Goal: Check status

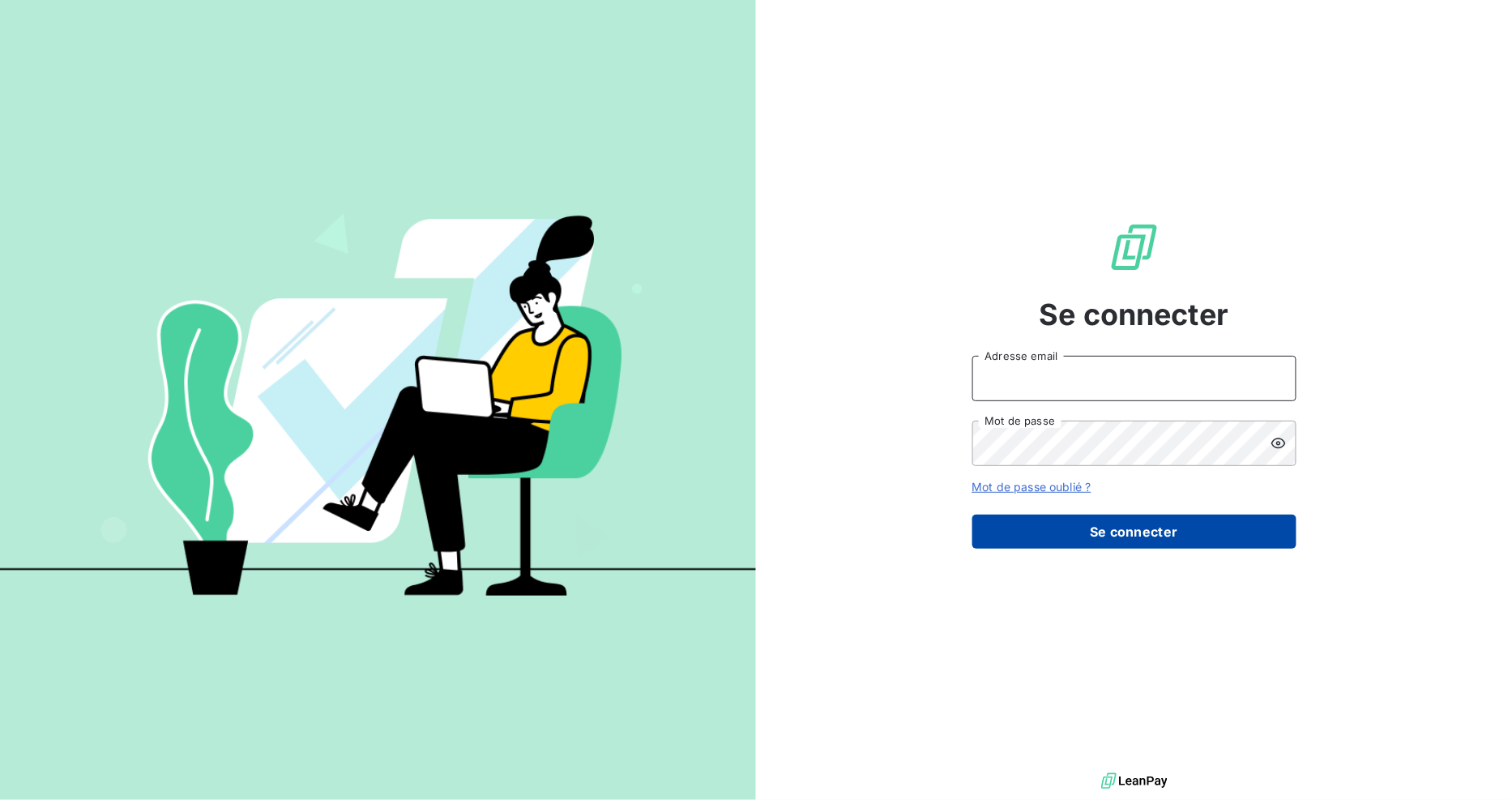
type input "[EMAIL_ADDRESS][DOMAIN_NAME]"
click at [1176, 529] on button "Se connecter" at bounding box center [1134, 531] width 325 height 34
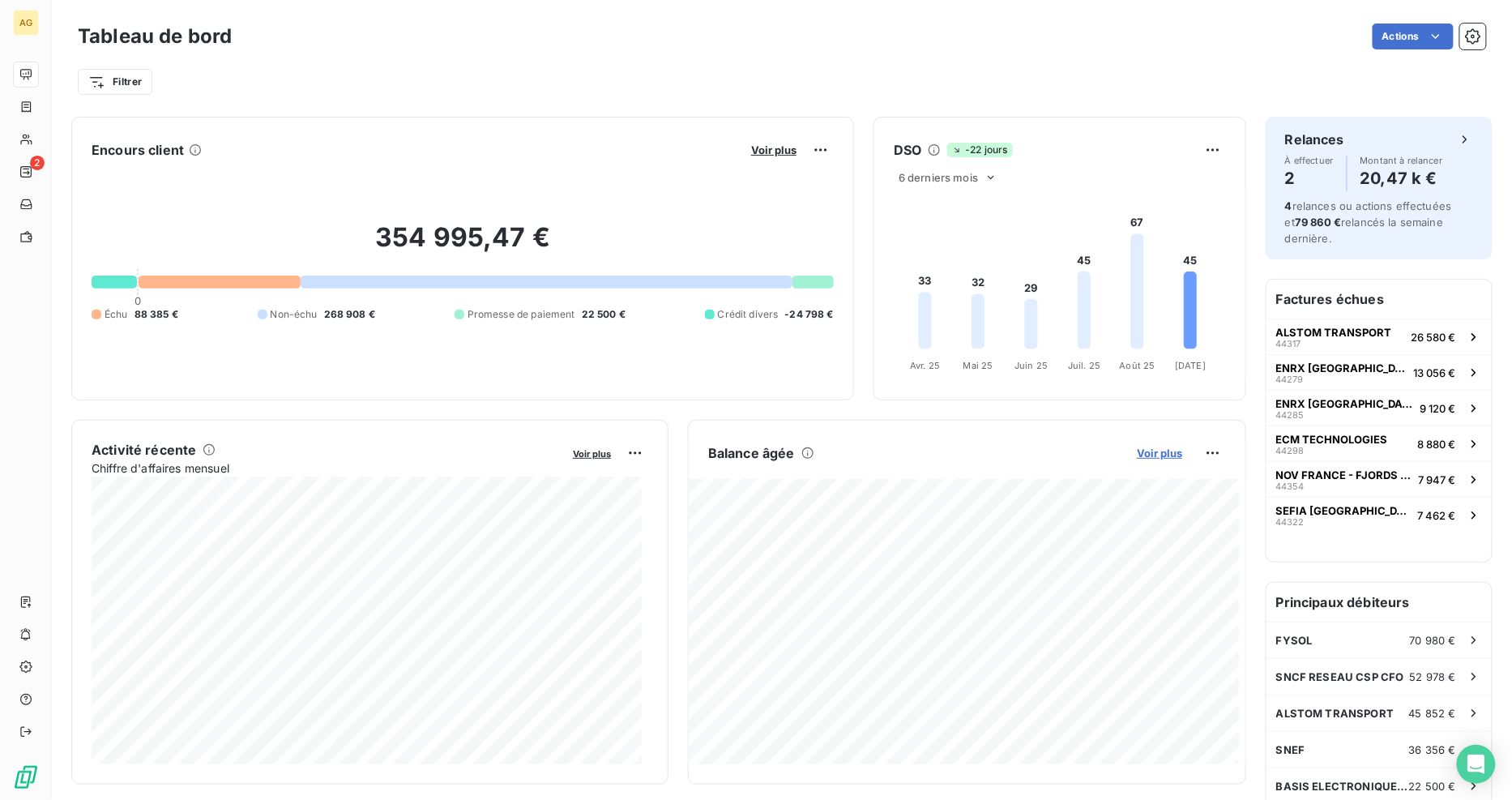
click at [1155, 455] on span "Voir plus" at bounding box center [1160, 452] width 45 height 13
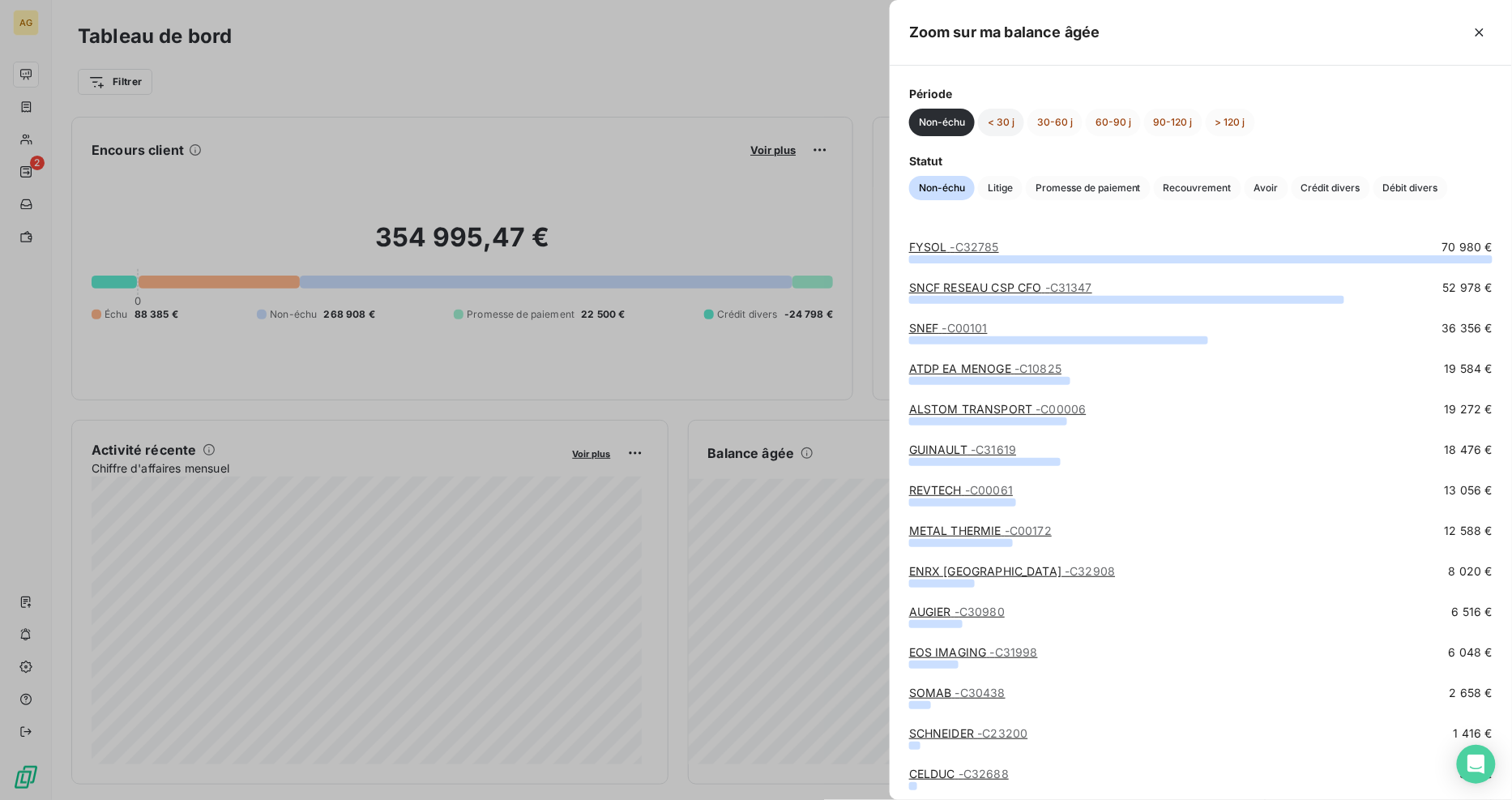
click at [1007, 118] on button "< 30 j" at bounding box center [1001, 123] width 46 height 27
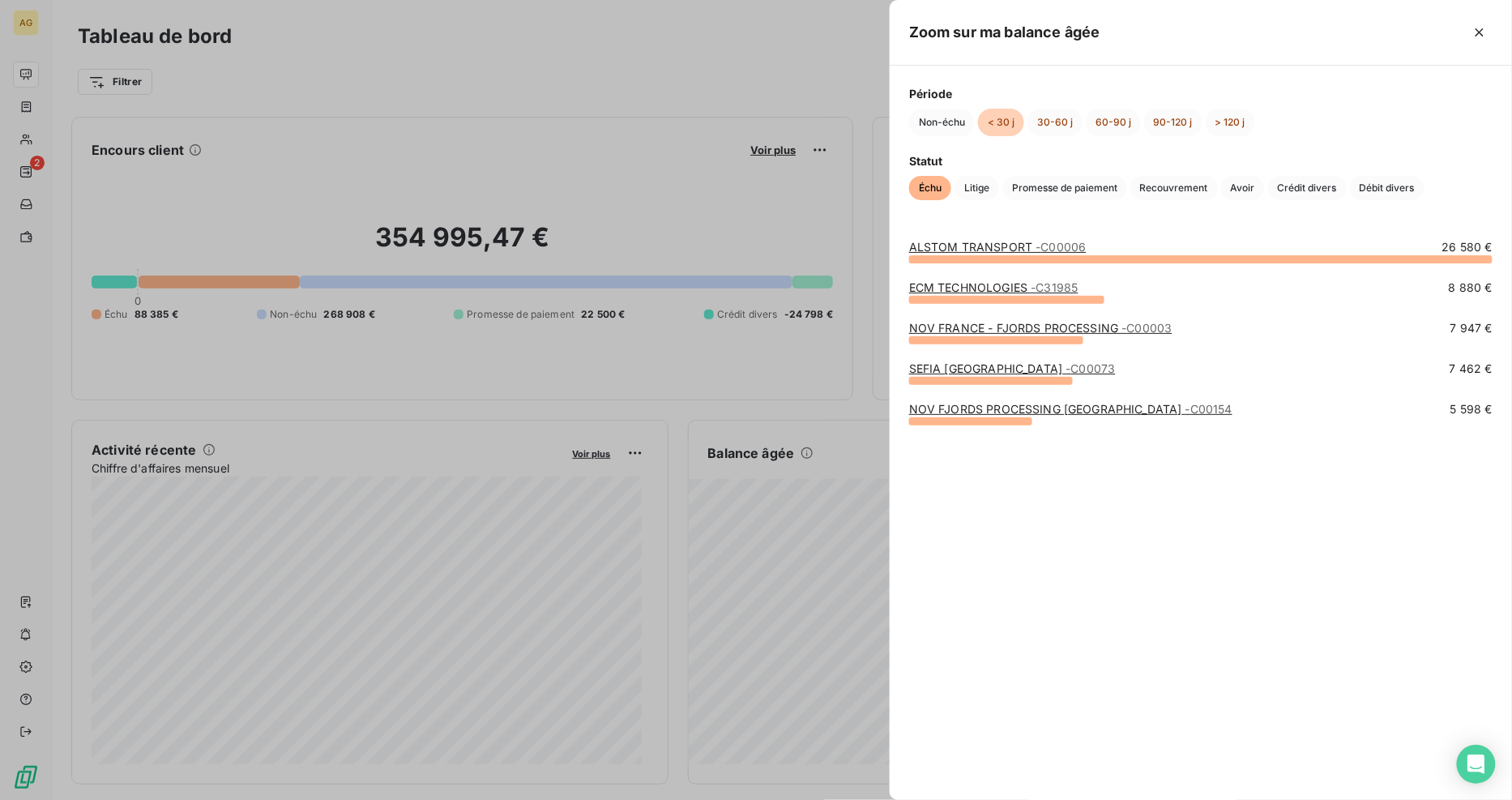
click at [1078, 327] on link "NOV FRANCE - FJORDS PROCESSING - C00003" at bounding box center [1040, 327] width 264 height 14
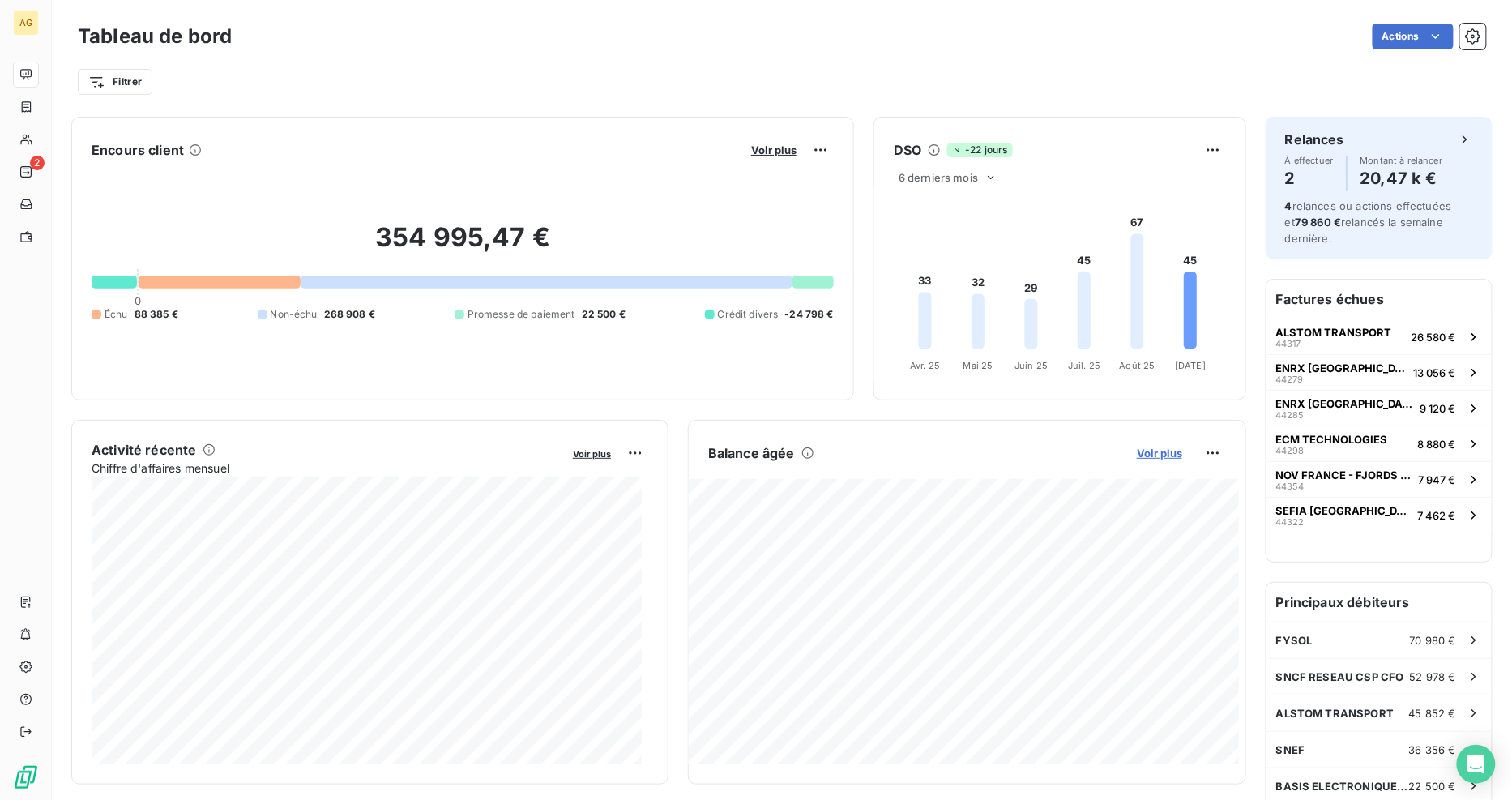
click at [1161, 455] on span "Voir plus" at bounding box center [1160, 452] width 45 height 13
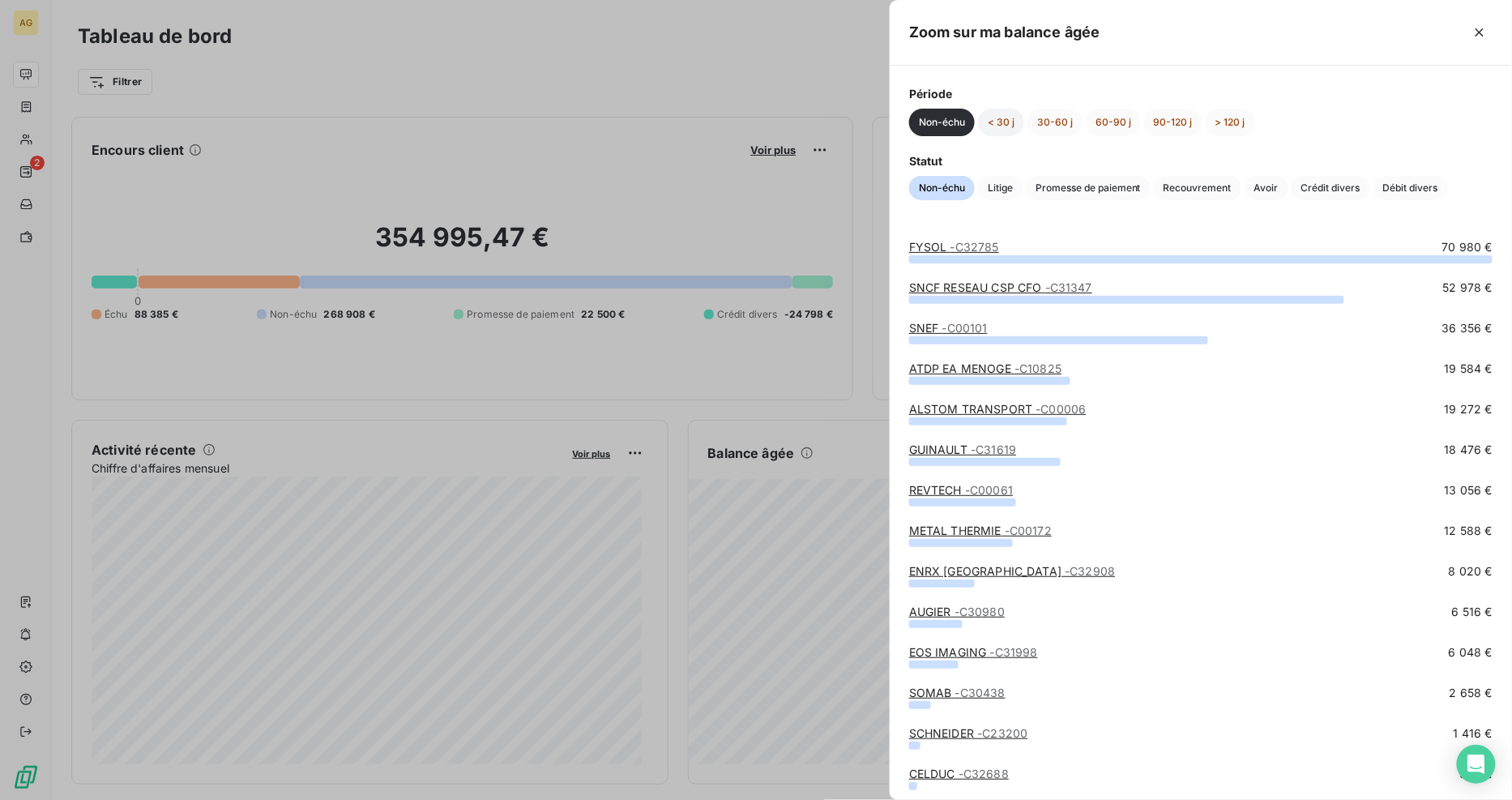
click at [1008, 124] on button "< 30 j" at bounding box center [1001, 123] width 46 height 27
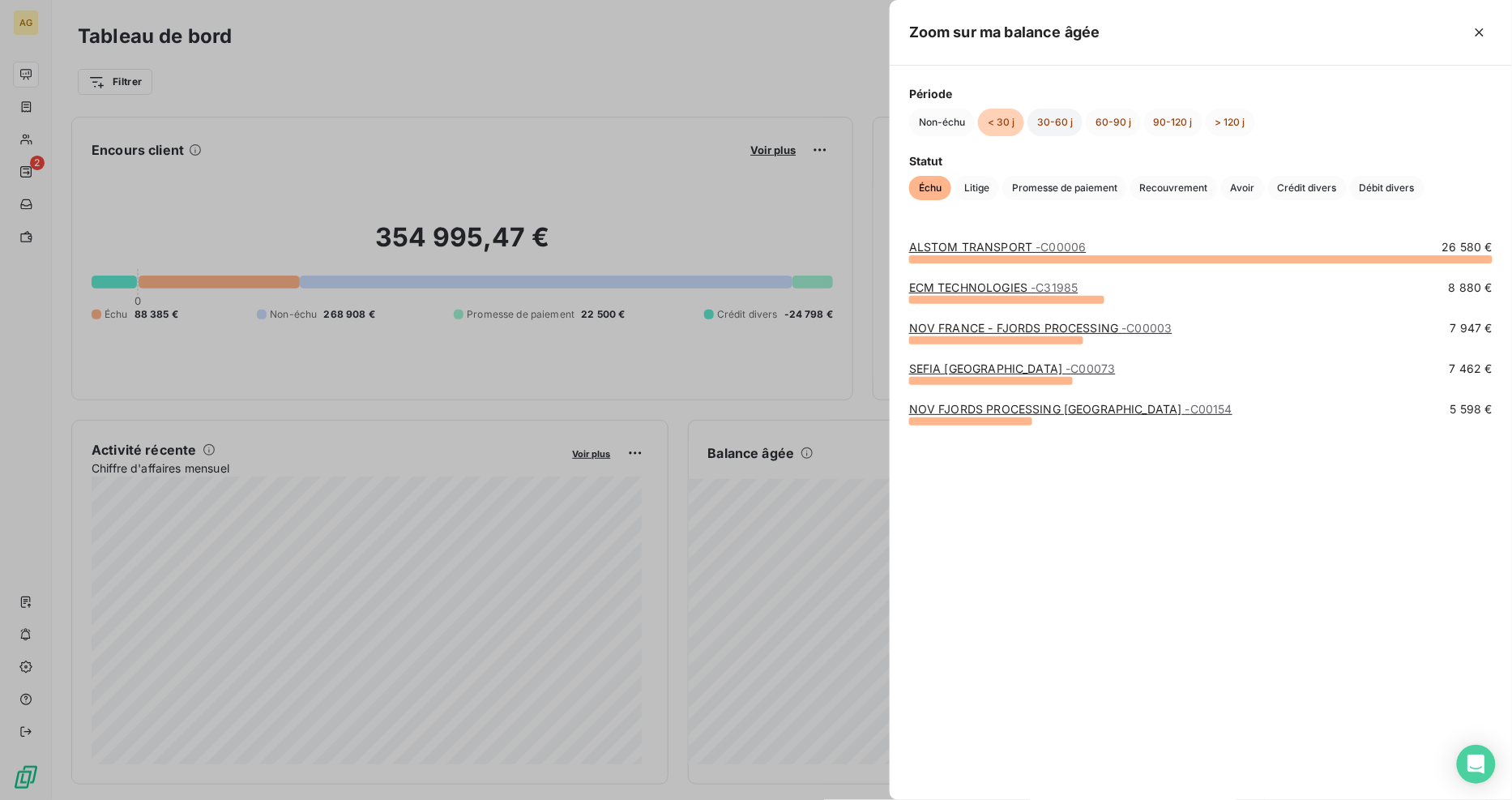
click at [1058, 120] on button "30-60 j" at bounding box center [1055, 123] width 55 height 27
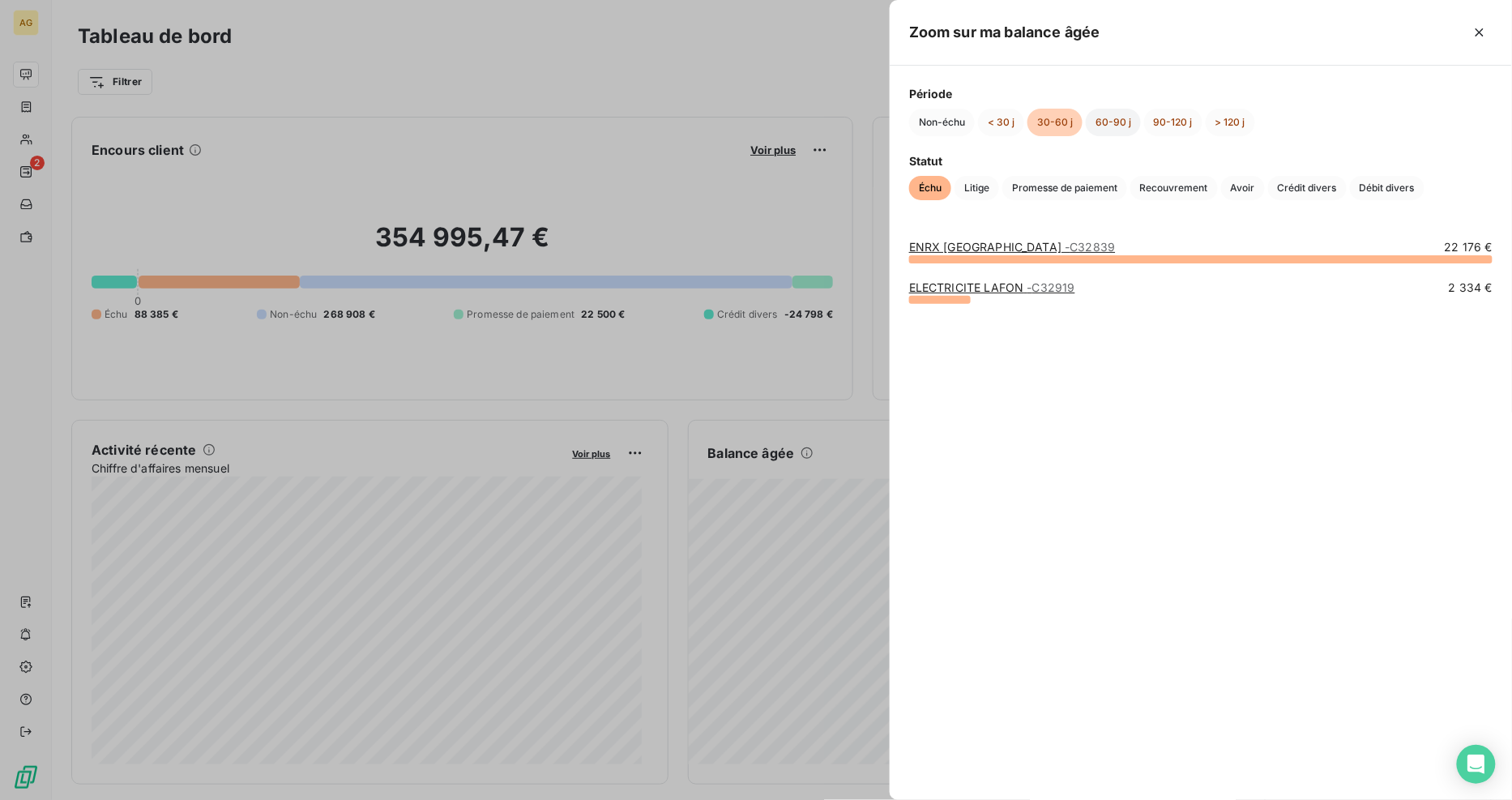
click at [1124, 122] on button "60-90 j" at bounding box center [1114, 123] width 55 height 27
click at [1191, 120] on button "90-120 j" at bounding box center [1174, 123] width 59 height 27
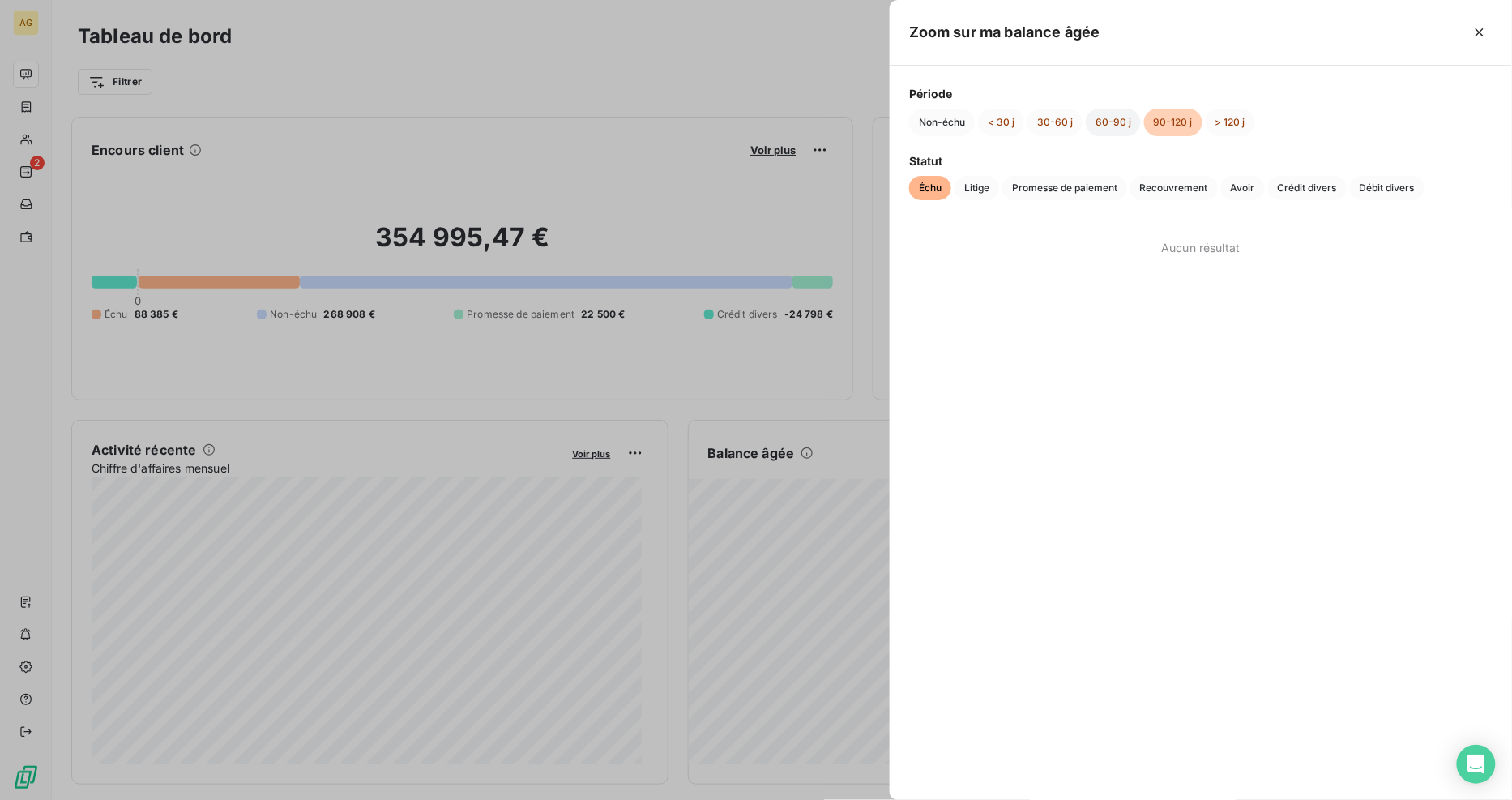
click at [1117, 119] on button "60-90 j" at bounding box center [1114, 123] width 55 height 27
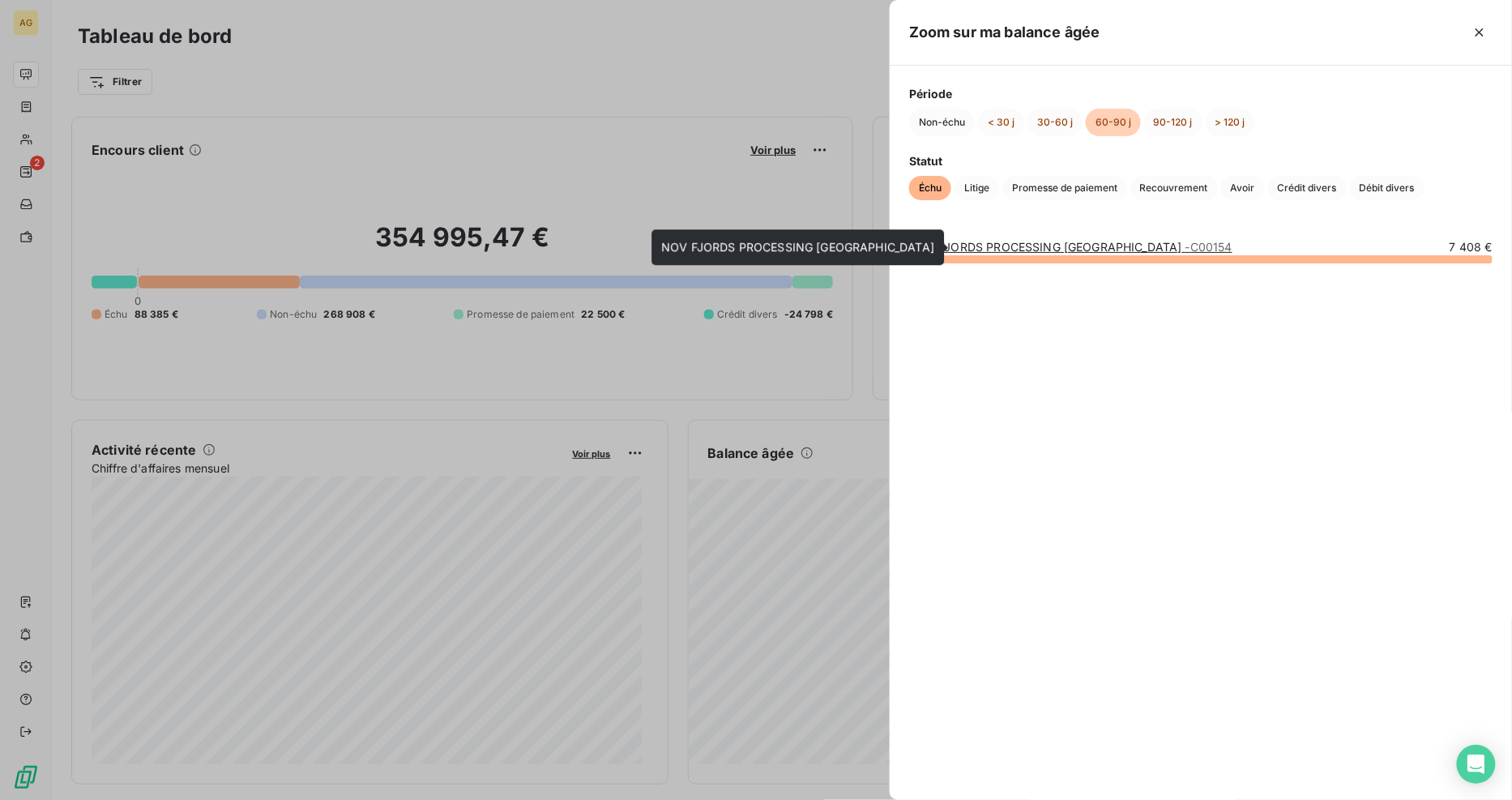
click at [1129, 253] on link "NOV FJORDS PROCESSING MIDDLE EAST - C00154" at bounding box center [1071, 247] width 324 height 14
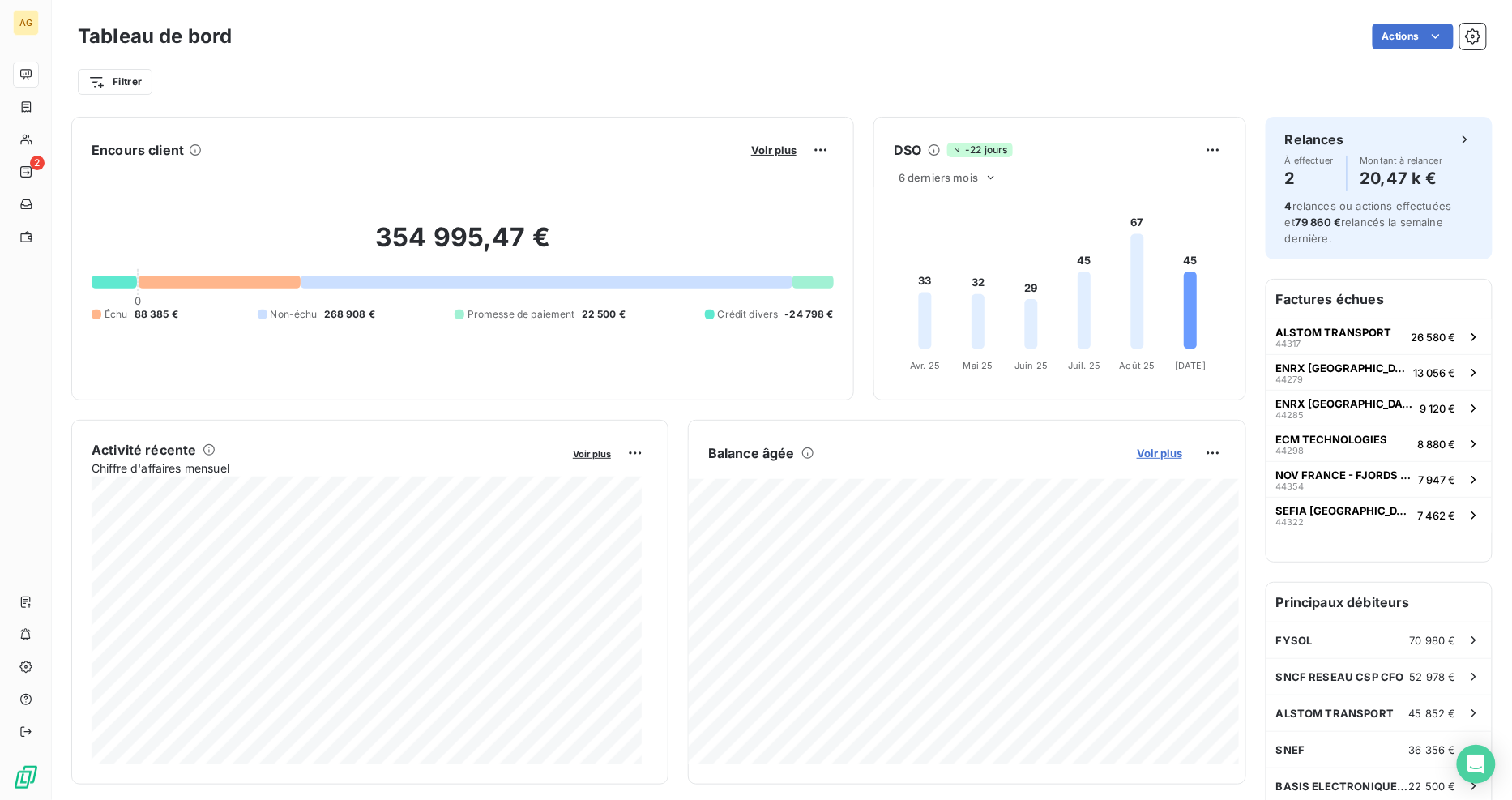
click at [1153, 449] on span "Voir plus" at bounding box center [1160, 452] width 45 height 13
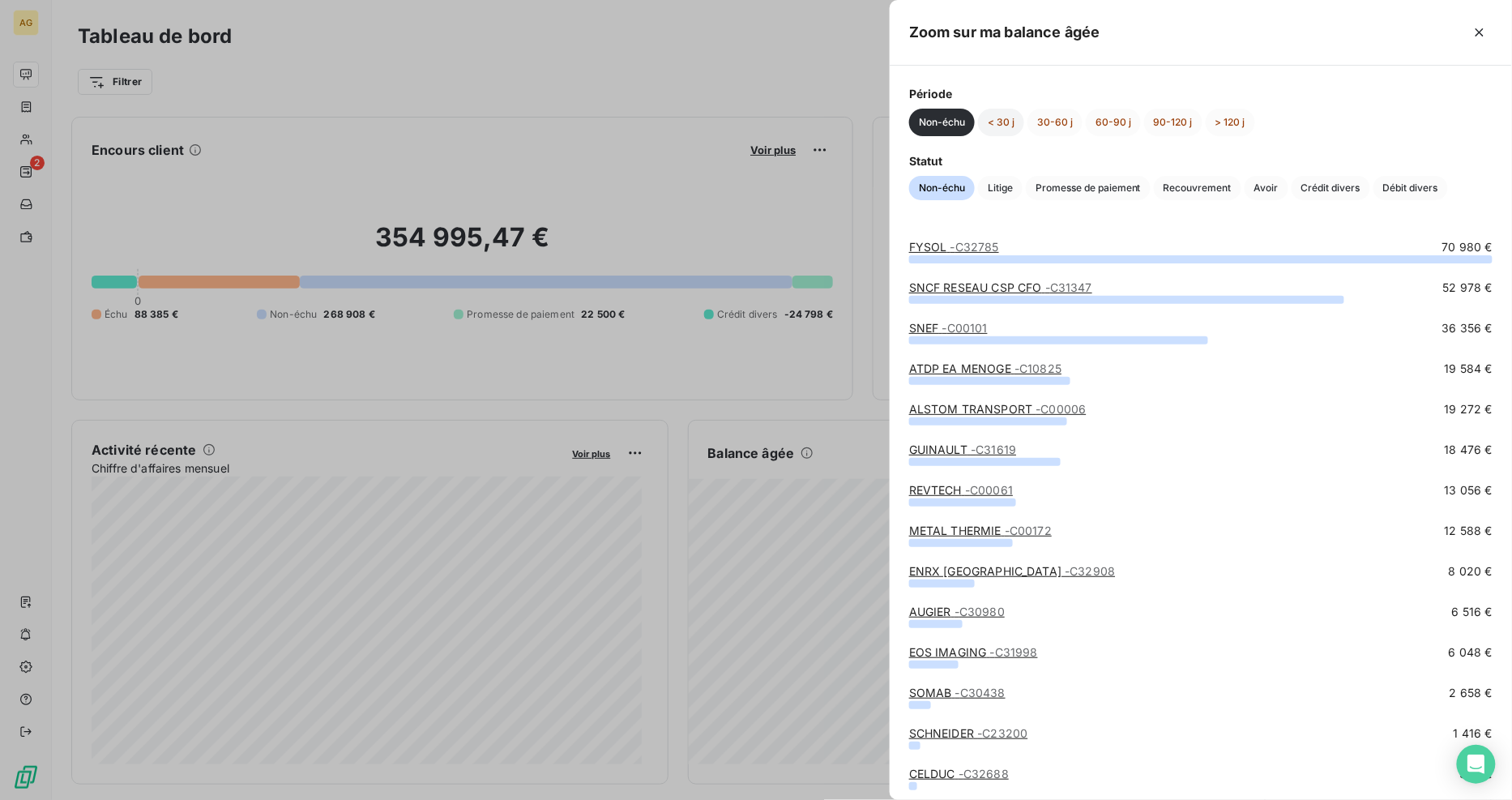
click at [1003, 116] on button "< 30 j" at bounding box center [1001, 123] width 46 height 27
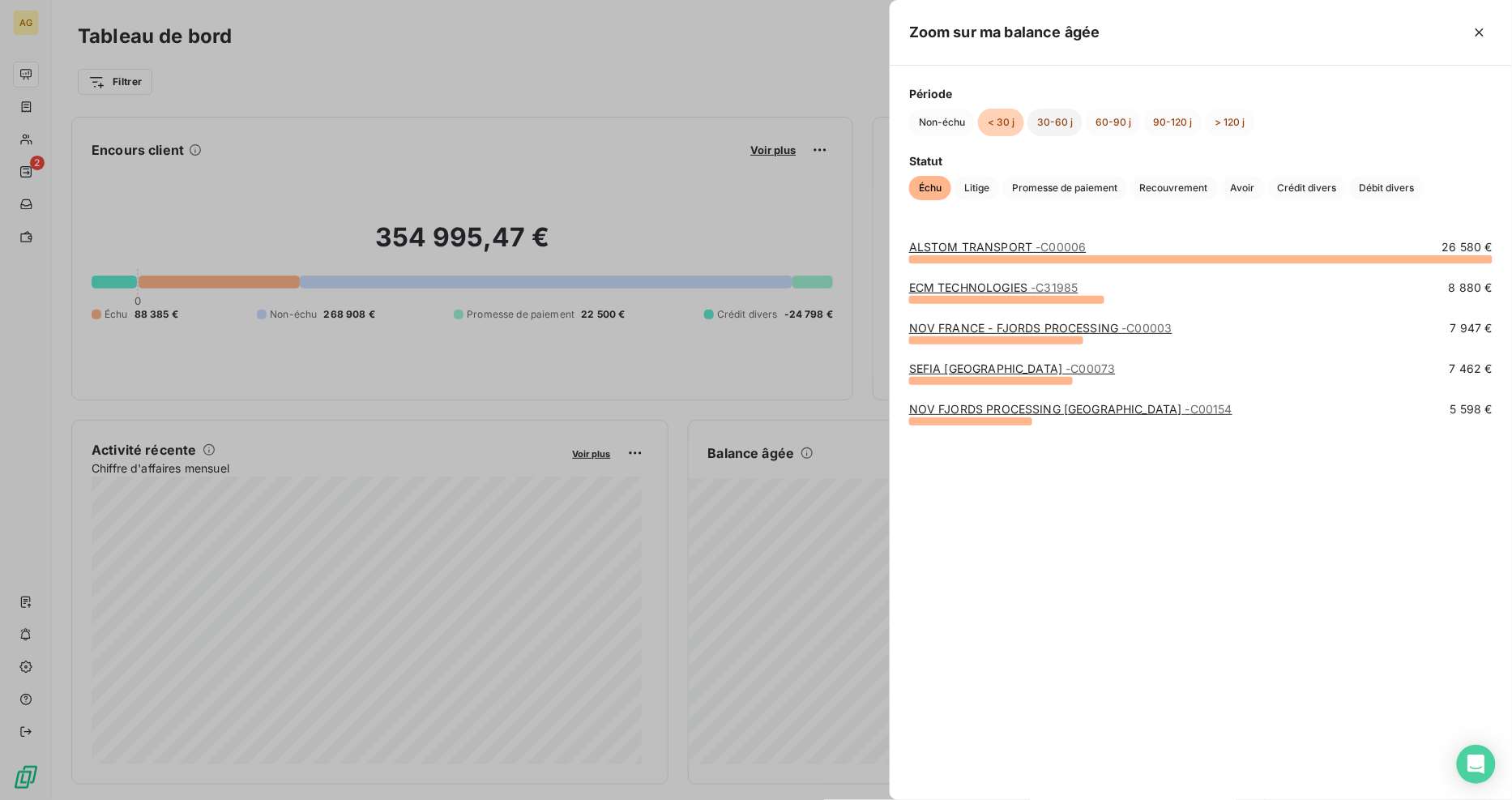
click at [1046, 125] on button "30-60 j" at bounding box center [1055, 123] width 55 height 27
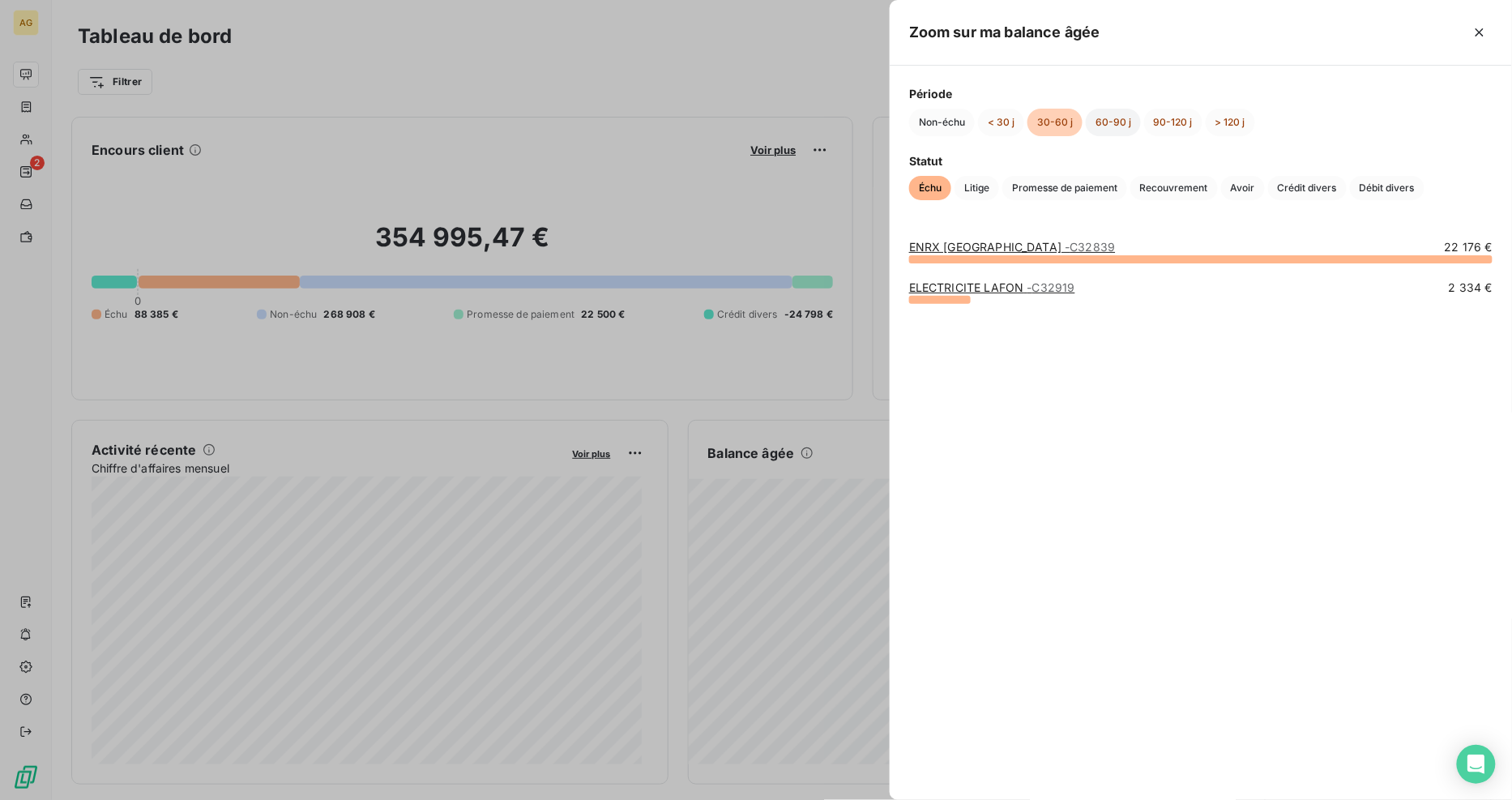
click at [1122, 120] on button "60-90 j" at bounding box center [1114, 123] width 55 height 27
click at [1485, 29] on icon "button" at bounding box center [1480, 32] width 17 height 17
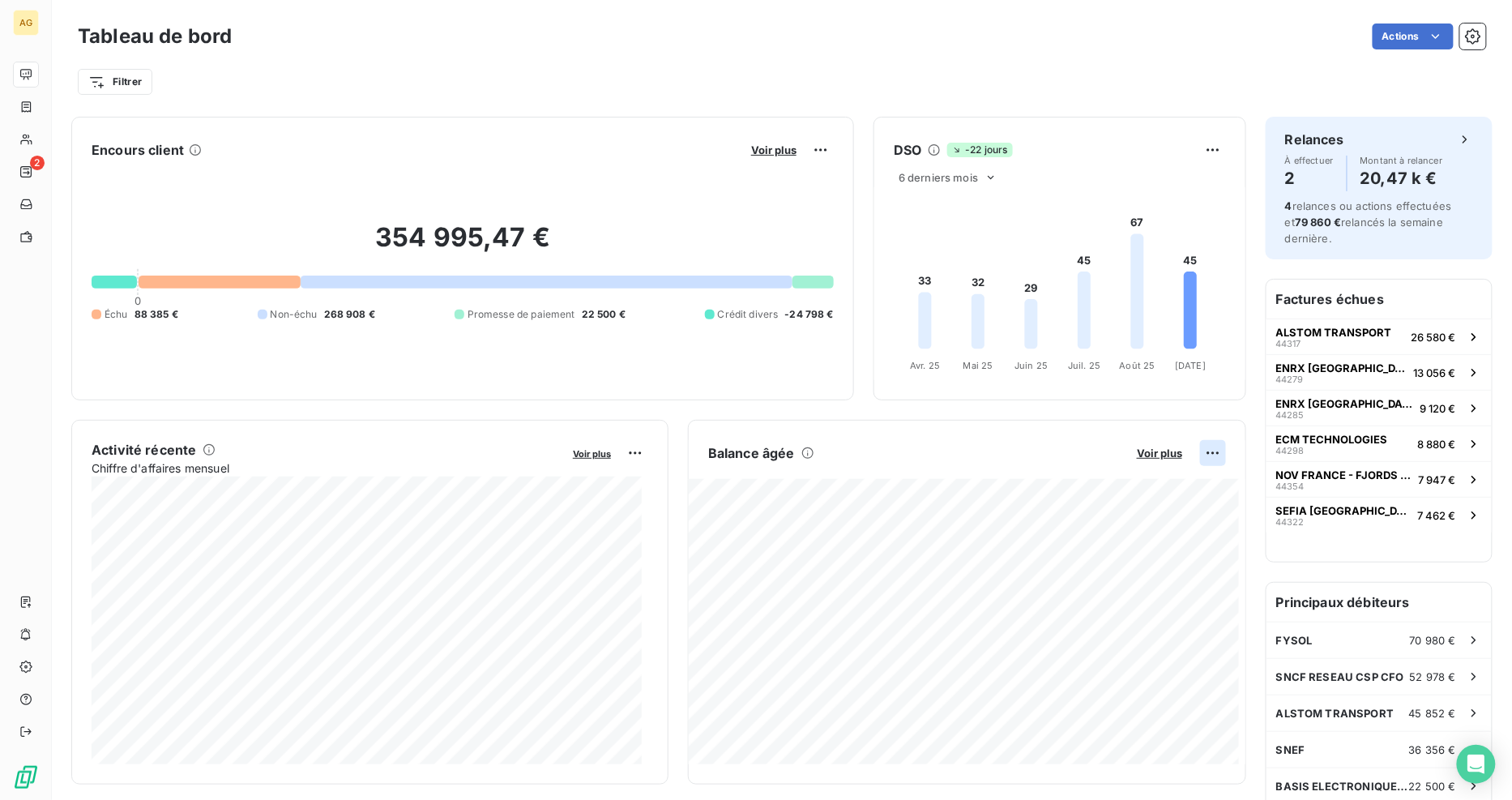
click at [1198, 456] on html "AG 2 Tableau de bord Actions Filtrer Encours client Voir plus 354 995,47 € 0 Éc…" at bounding box center [756, 400] width 1512 height 800
click at [1134, 446] on html "AG 2 Tableau de bord Actions Filtrer Encours client Voir plus 354 995,47 € 0 Éc…" at bounding box center [756, 400] width 1512 height 800
click at [1138, 451] on span "Voir plus" at bounding box center [1160, 452] width 45 height 13
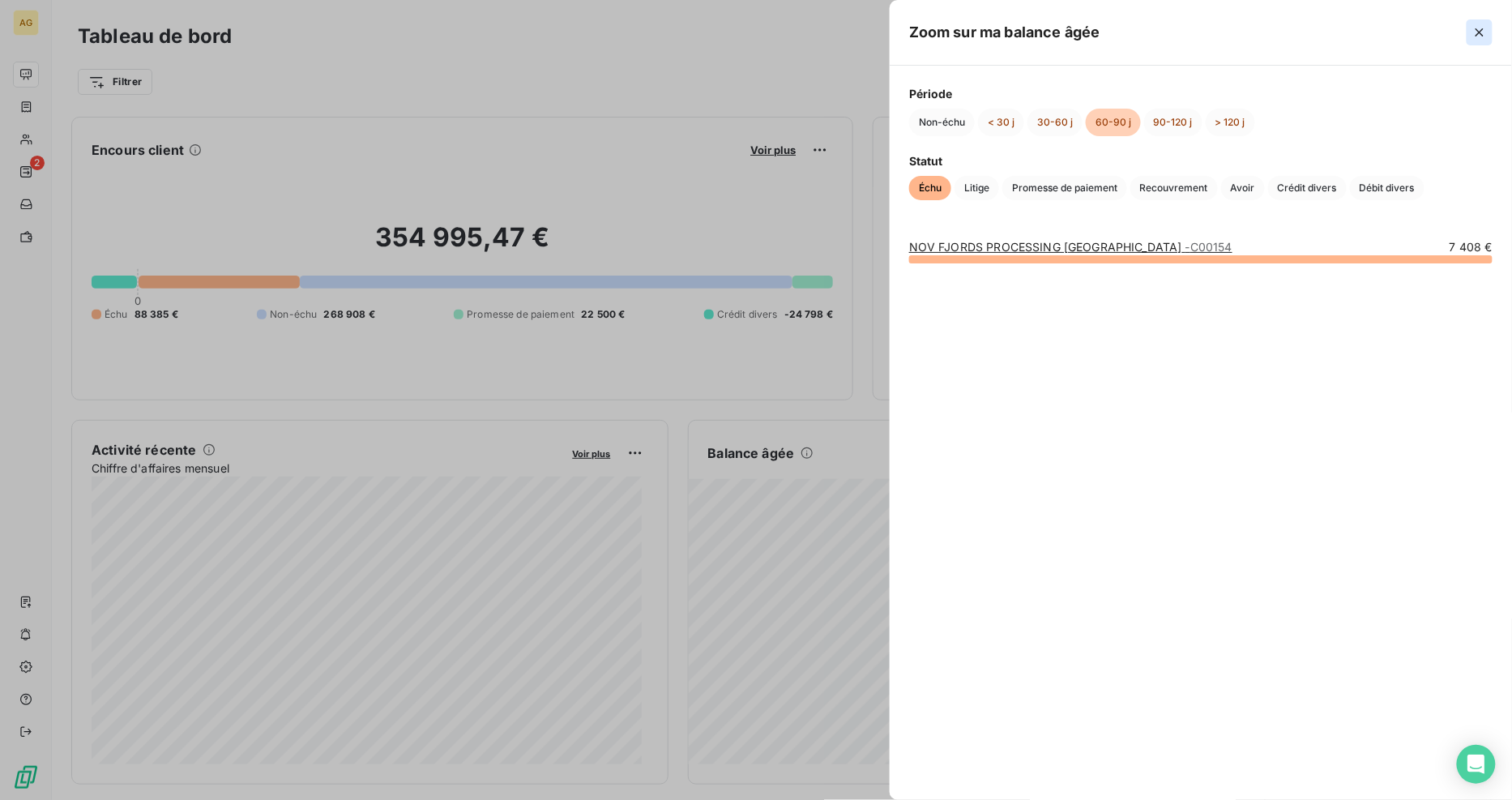
click at [1482, 37] on icon "button" at bounding box center [1480, 32] width 17 height 17
